Goal: Find contact information: Find contact information

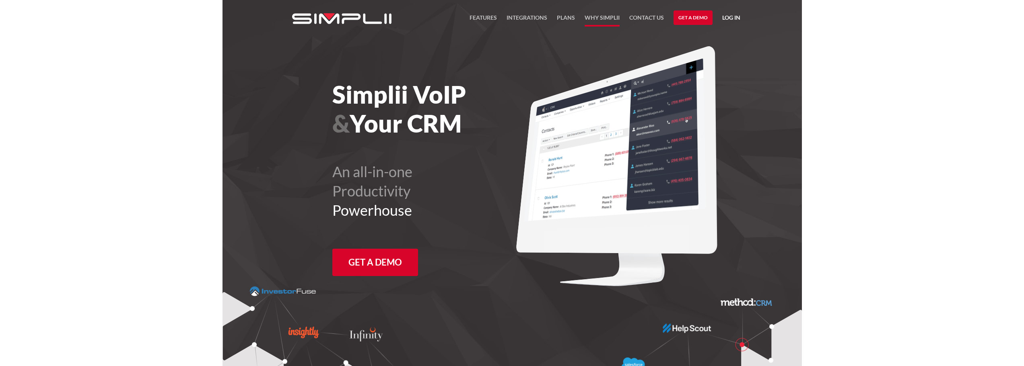
click at [601, 18] on link "Why Simplii" at bounding box center [601, 20] width 35 height 14
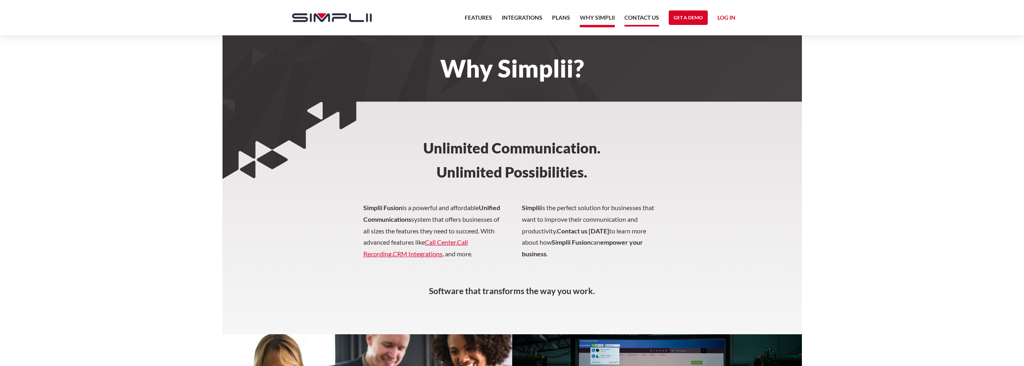
click at [641, 16] on link "Contact US" at bounding box center [641, 20] width 35 height 14
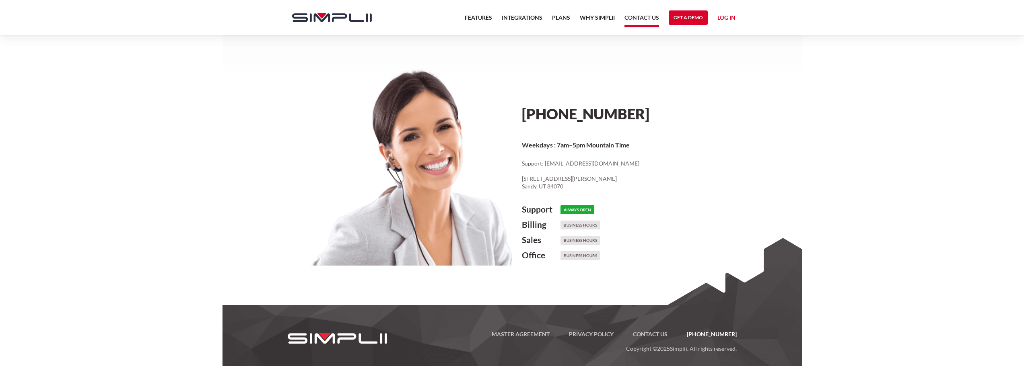
scroll to position [374, 0]
